Goal: Use online tool/utility: Utilize a website feature to perform a specific function

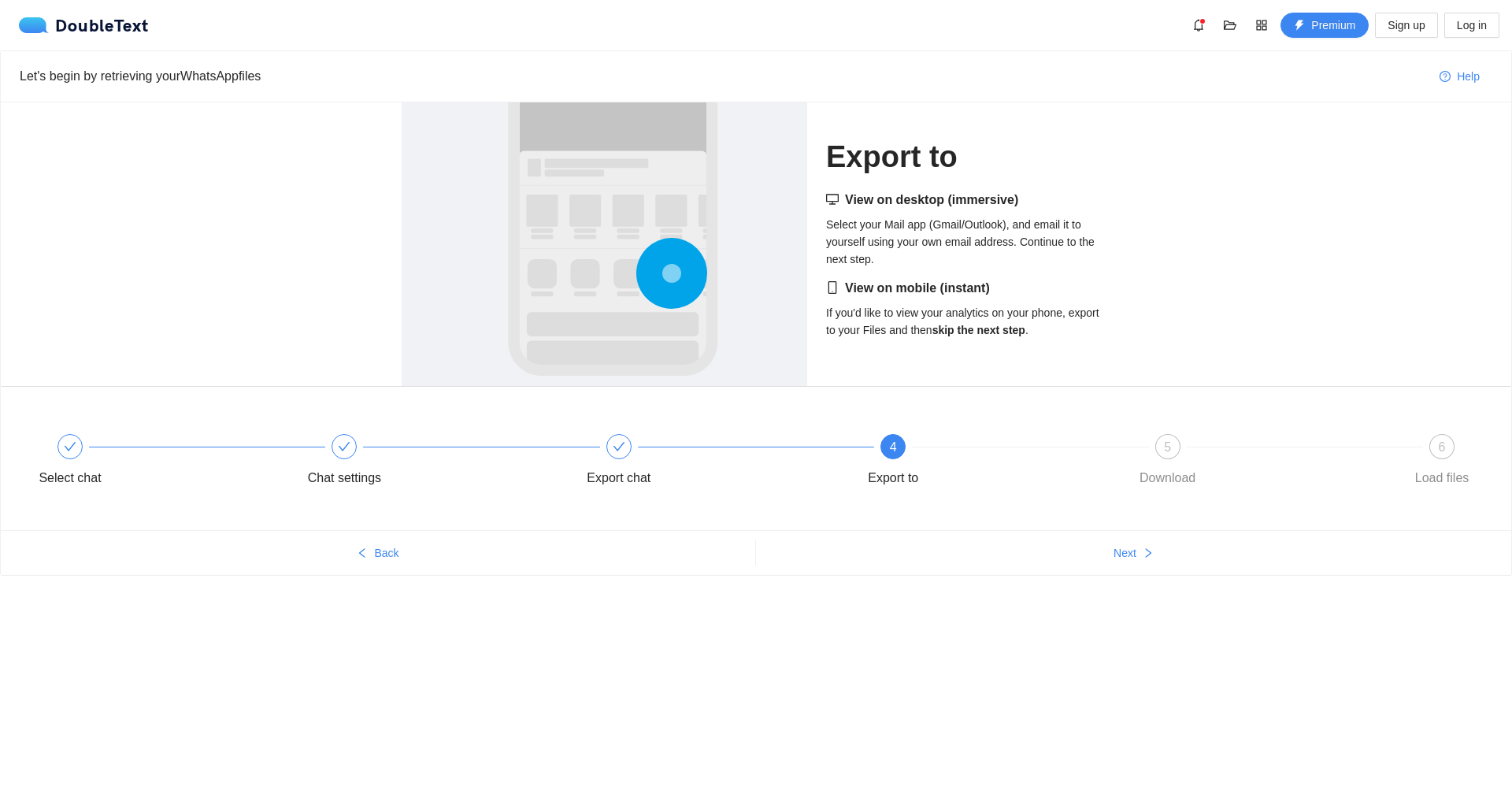
click at [670, 278] on circle at bounding box center [671, 274] width 20 height 20
click at [599, 465] on div "Export chat" at bounding box center [711, 462] width 274 height 57
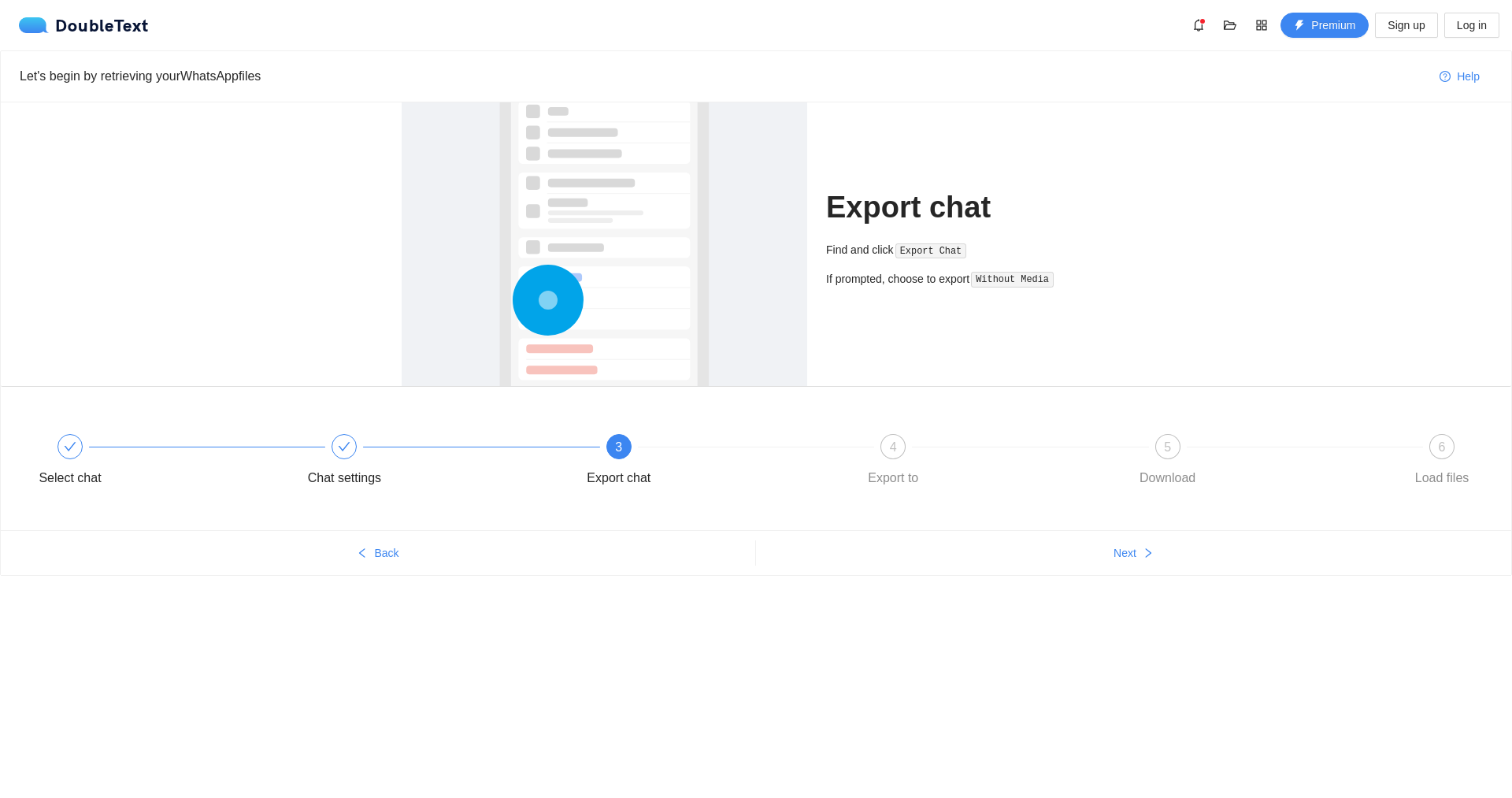
click at [1094, 567] on ul "Back Next" at bounding box center [756, 553] width 1510 height 45
click at [1144, 548] on icon "right" at bounding box center [1148, 553] width 11 height 11
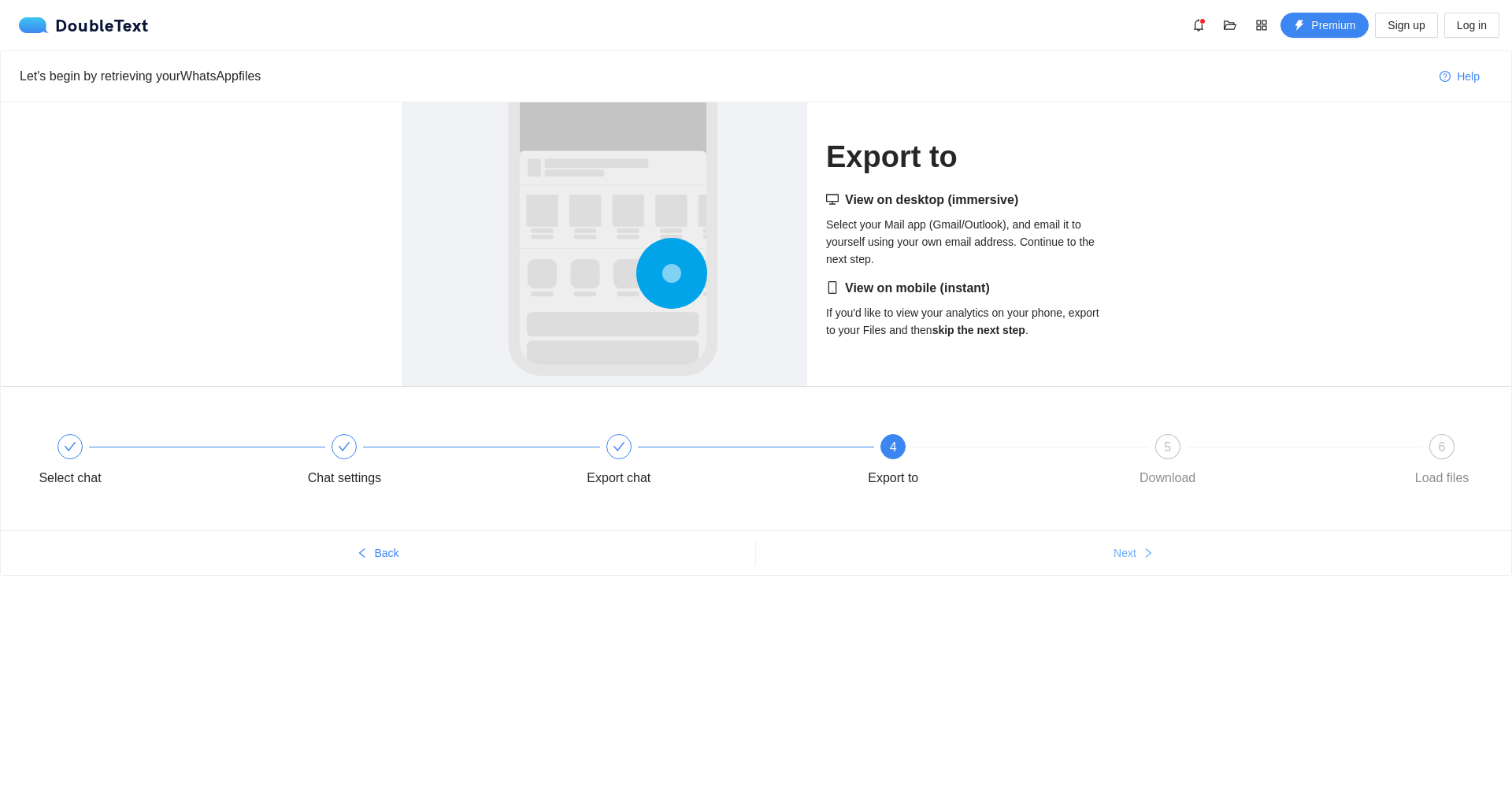
click at [1139, 554] on button "Next" at bounding box center [1134, 553] width 756 height 25
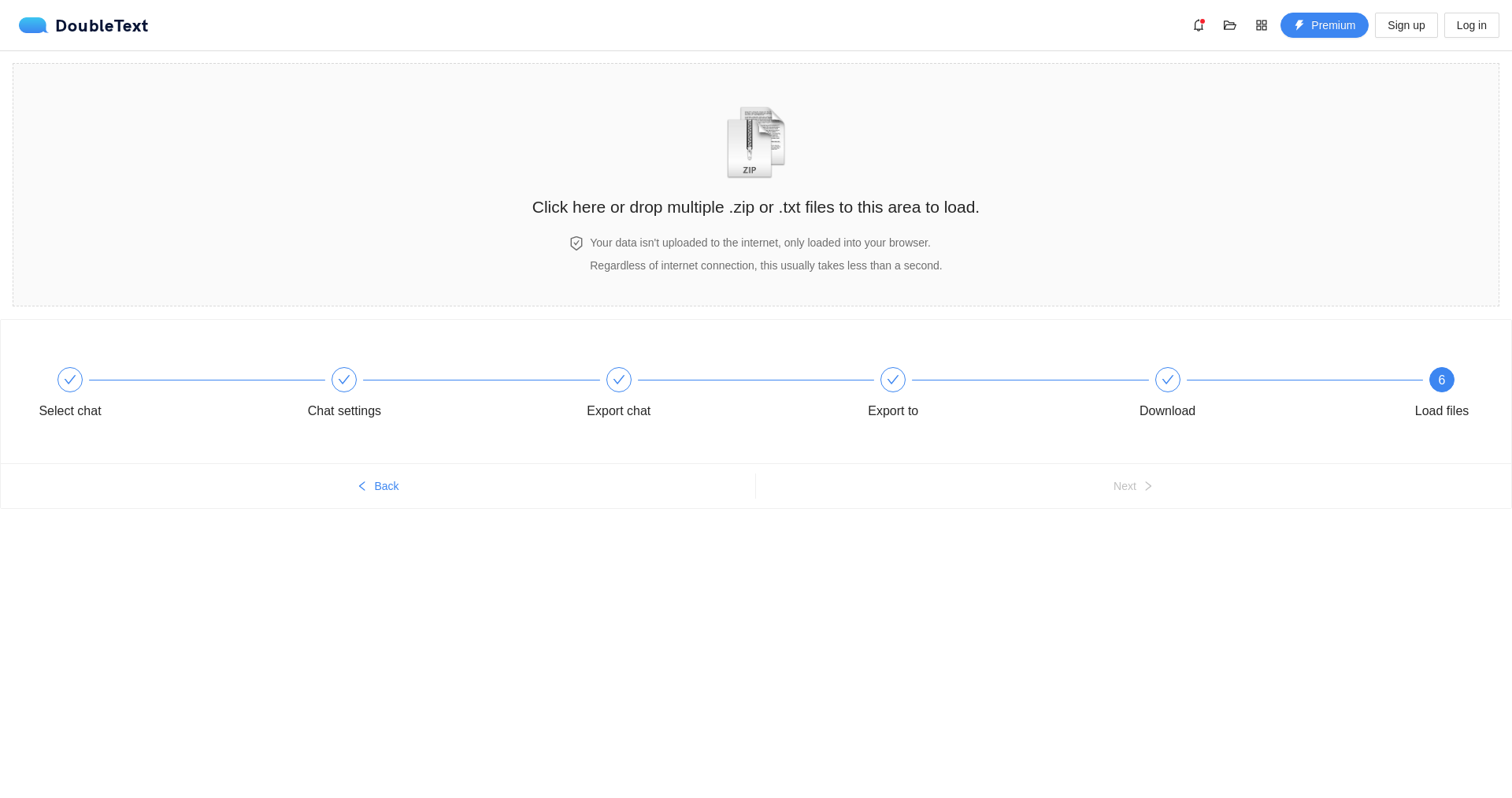
click at [1123, 441] on div "Select chat Chat settings Export chat Export to Download 6 Load files" at bounding box center [756, 391] width 1510 height 143
click at [722, 137] on img "zipOrTextIcon" at bounding box center [756, 142] width 73 height 72
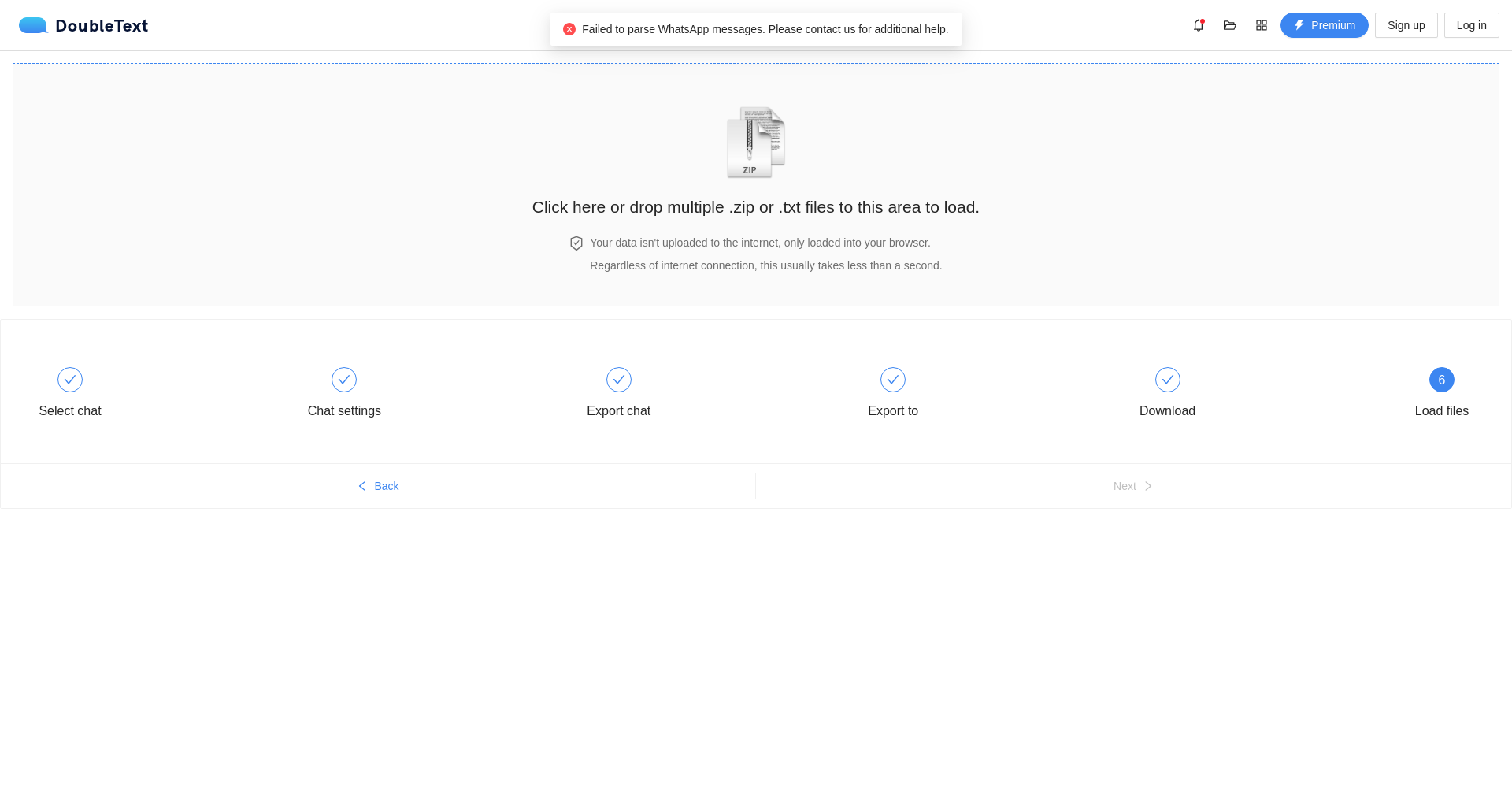
click at [614, 238] on h4 "Your data isn't uploaded to the internet, only loaded into your browser." at bounding box center [766, 243] width 352 height 17
